Goal: Task Accomplishment & Management: Use online tool/utility

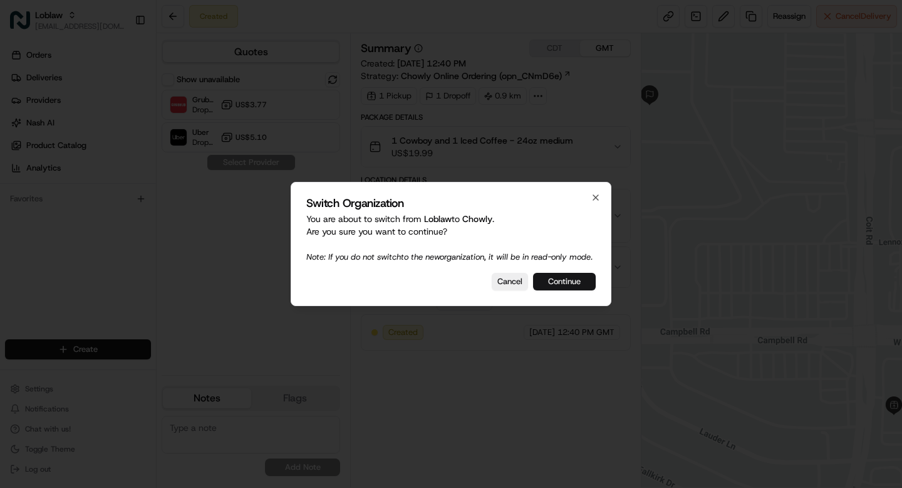
click at [582, 289] on button "Continue" at bounding box center [564, 282] width 63 height 18
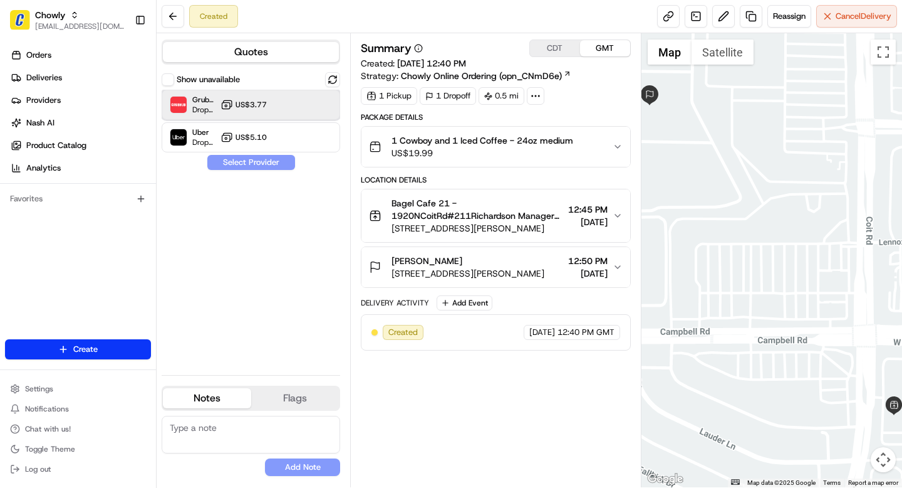
click at [313, 100] on div "Grubhub Dropoff ETA 8 minutes US$3.77" at bounding box center [251, 105] width 179 height 30
click at [258, 164] on button "Assign Provider" at bounding box center [251, 162] width 89 height 15
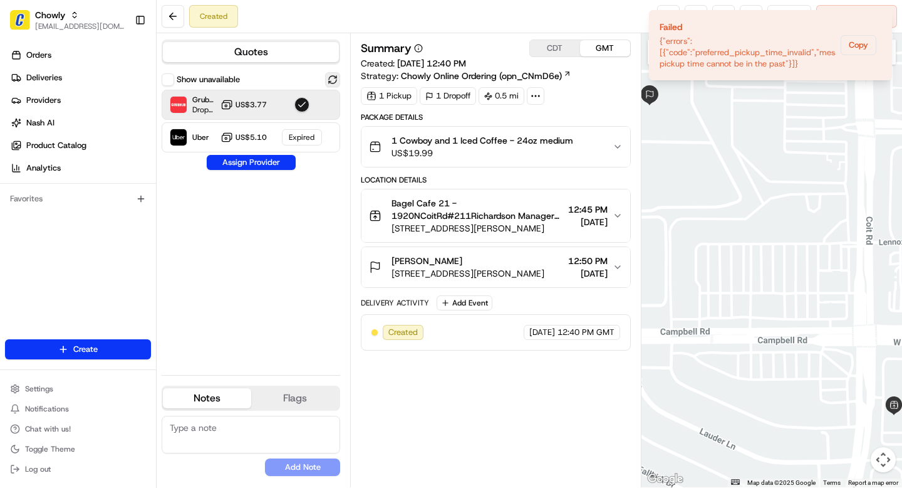
click at [333, 80] on button at bounding box center [332, 79] width 15 height 15
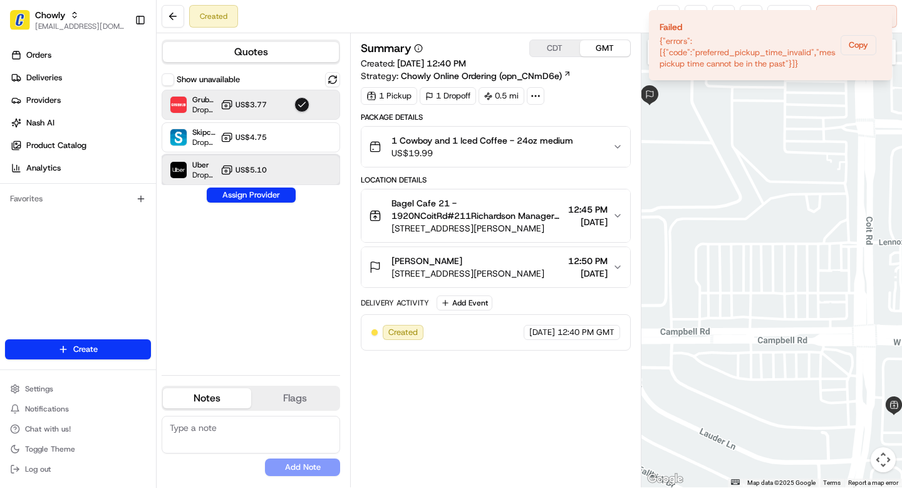
click at [298, 166] on div at bounding box center [302, 169] width 15 height 15
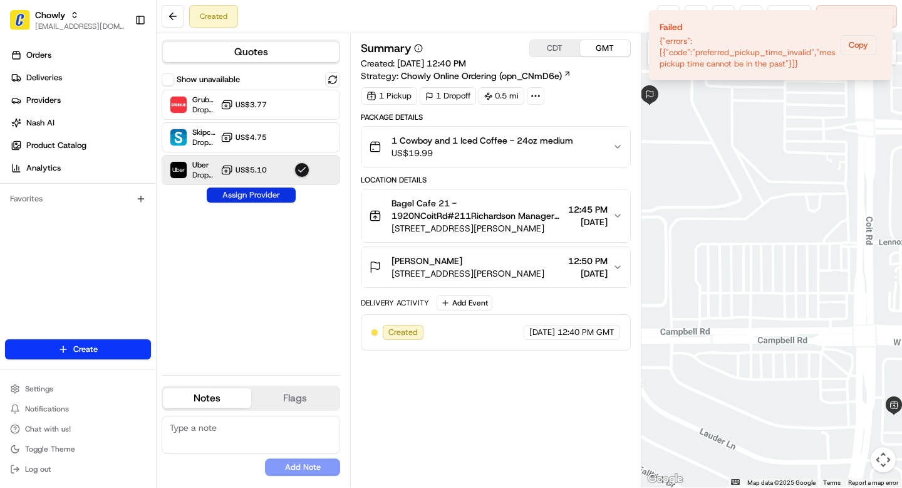
click at [277, 198] on button "Assign Provider" at bounding box center [251, 194] width 89 height 15
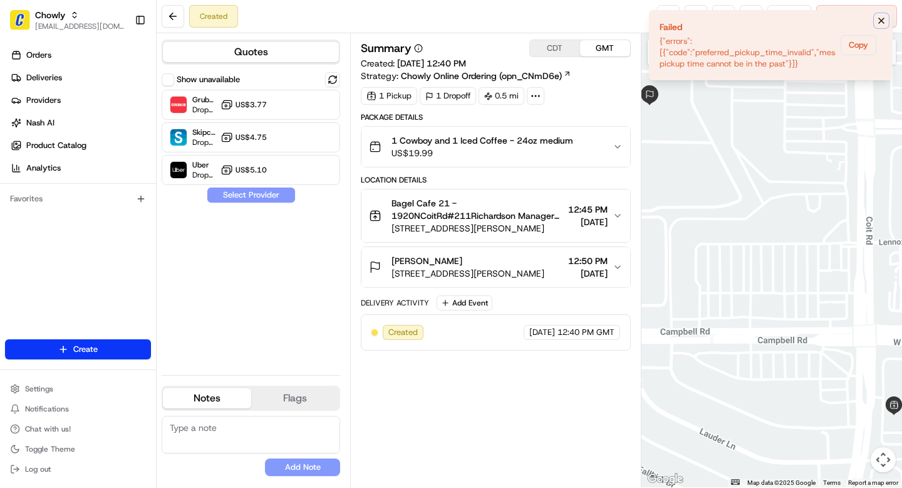
click at [881, 21] on icon "Notifications (F8)" at bounding box center [881, 20] width 5 height 5
